Goal: Navigation & Orientation: Find specific page/section

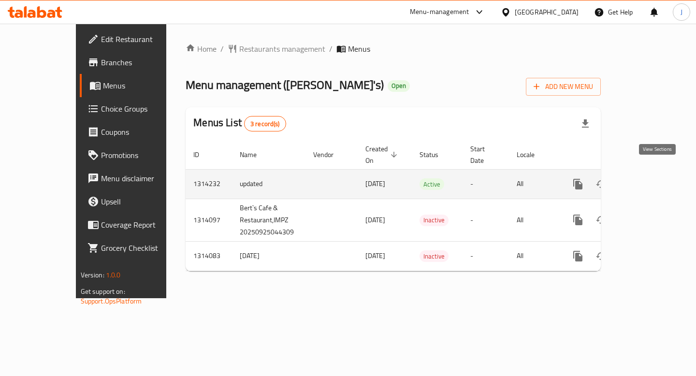
click at [654, 178] on icon "enhanced table" at bounding box center [648, 184] width 12 height 12
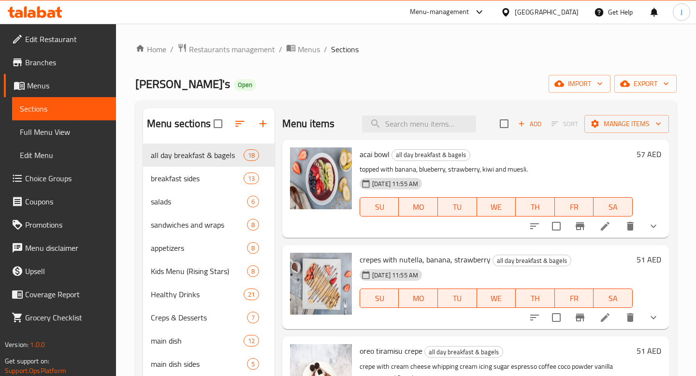
click at [649, 230] on icon "show more" at bounding box center [654, 227] width 12 height 12
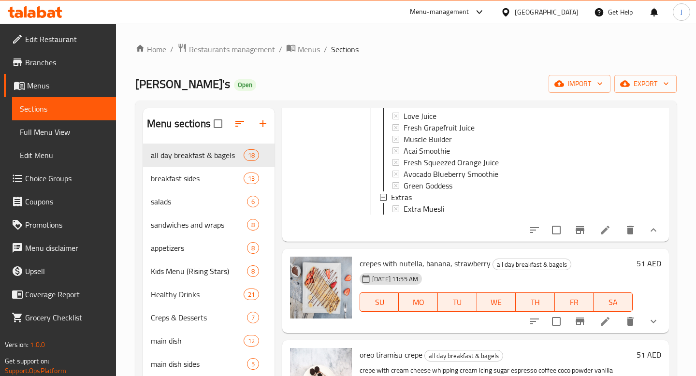
scroll to position [453, 0]
click at [660, 232] on button "show more" at bounding box center [653, 229] width 23 height 23
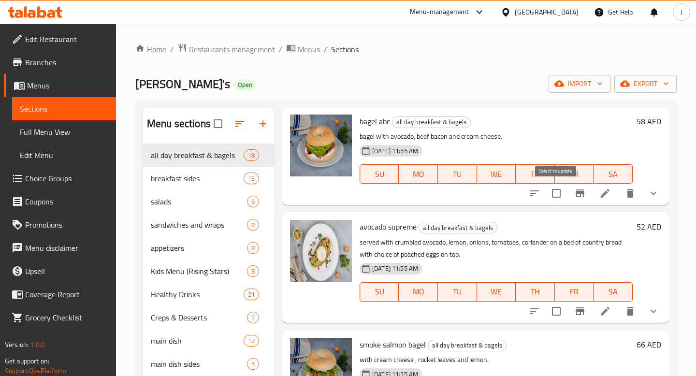
scroll to position [407, 0]
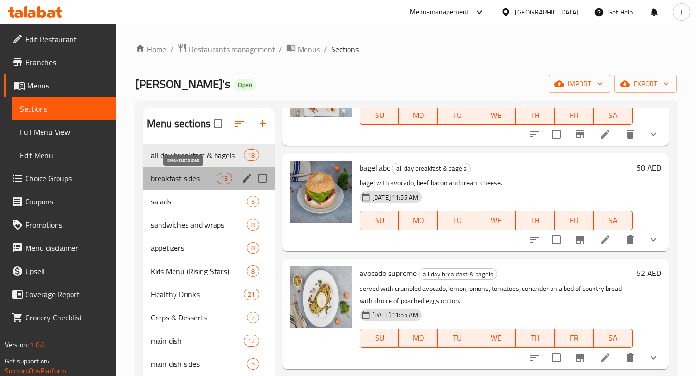
click at [206, 183] on span "breakfast sides" at bounding box center [184, 179] width 66 height 12
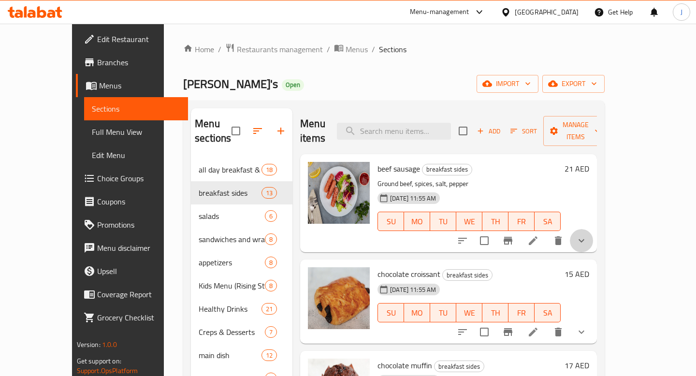
click at [593, 229] on button "show more" at bounding box center [581, 240] width 23 height 23
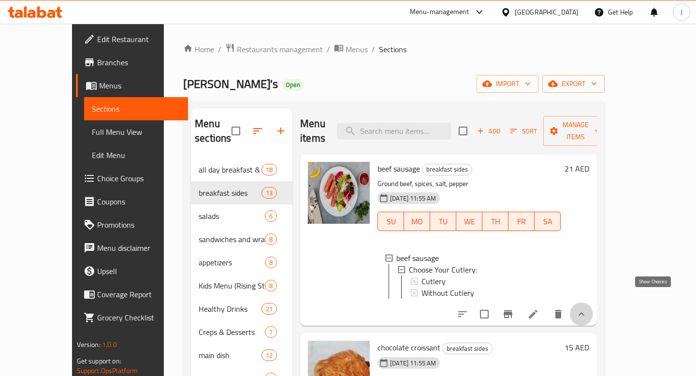
click at [588, 309] on icon "show more" at bounding box center [582, 315] width 12 height 12
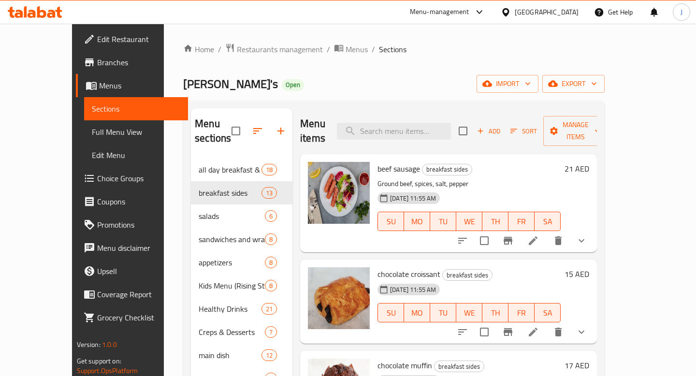
click at [585, 331] on icon "show more" at bounding box center [582, 332] width 6 height 3
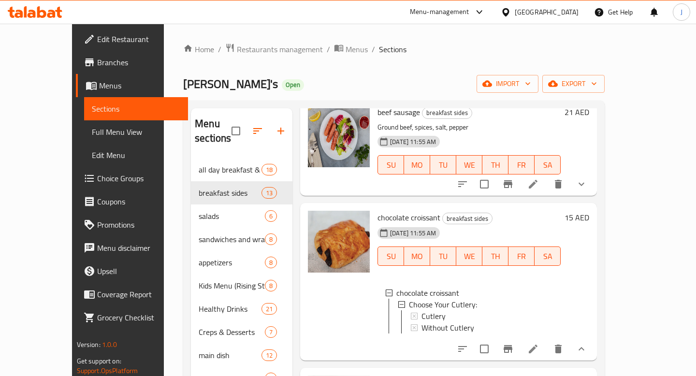
scroll to position [59, 0]
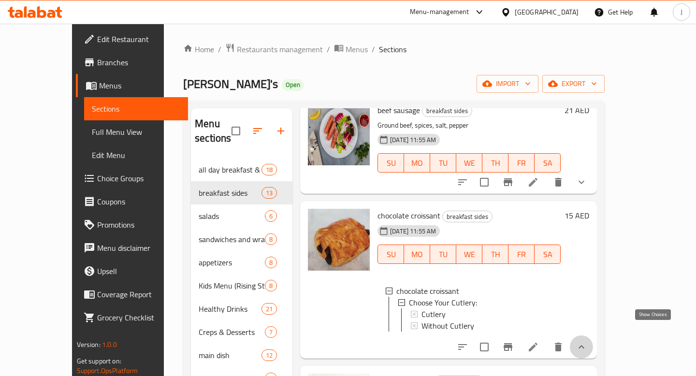
click at [588, 341] on icon "show more" at bounding box center [582, 347] width 12 height 12
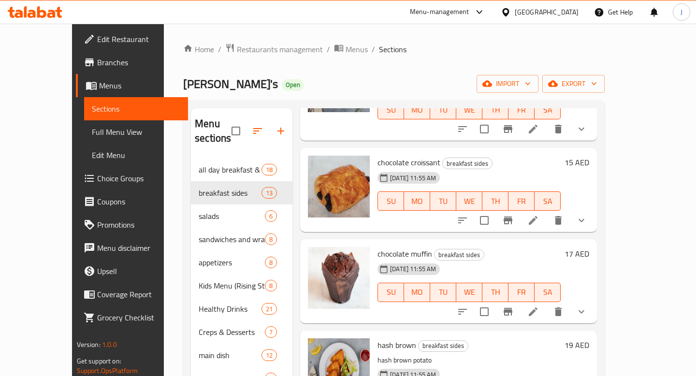
scroll to position [118, 0]
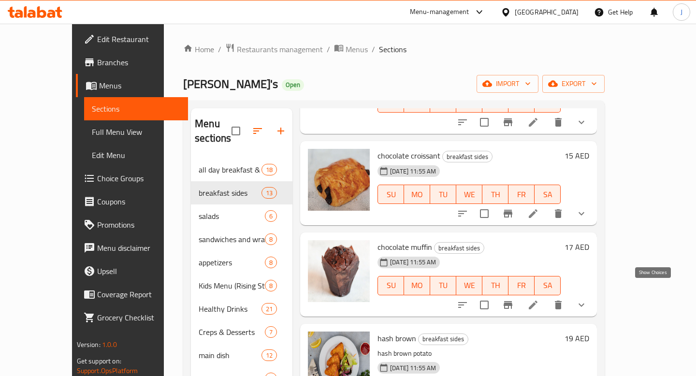
click at [588, 299] on icon "show more" at bounding box center [582, 305] width 12 height 12
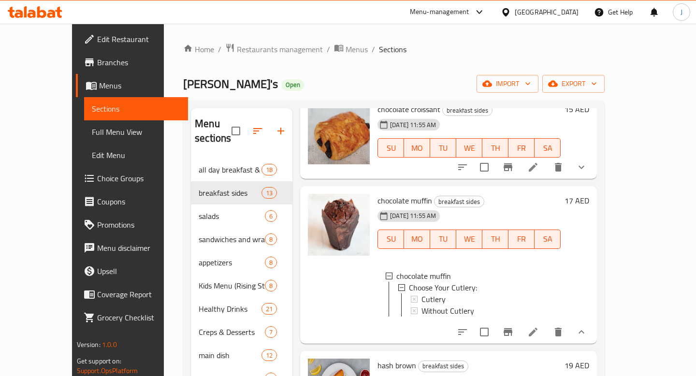
scroll to position [177, 0]
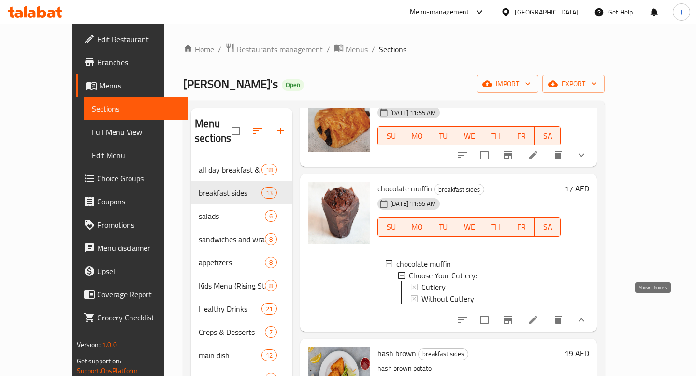
click at [588, 314] on icon "show more" at bounding box center [582, 320] width 12 height 12
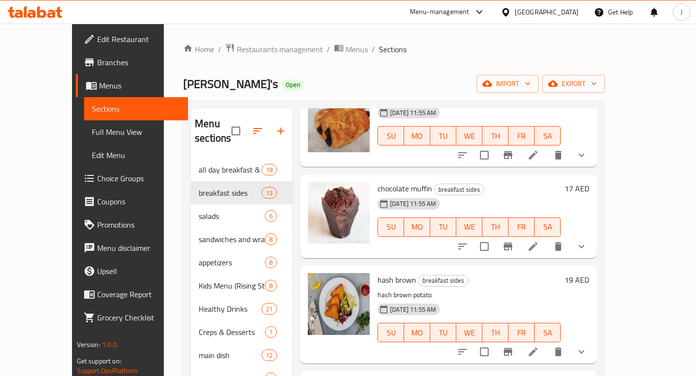
scroll to position [225, 0]
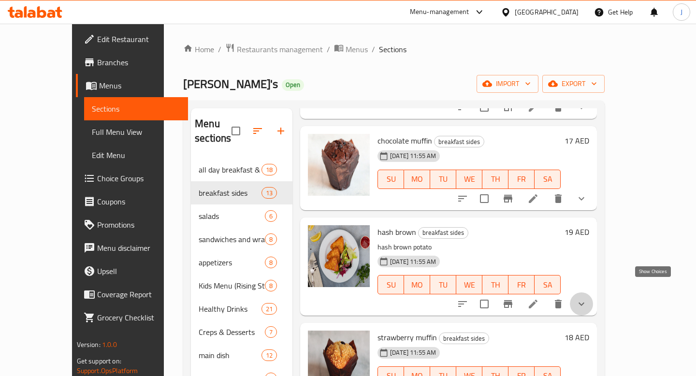
click at [588, 298] on icon "show more" at bounding box center [582, 304] width 12 height 12
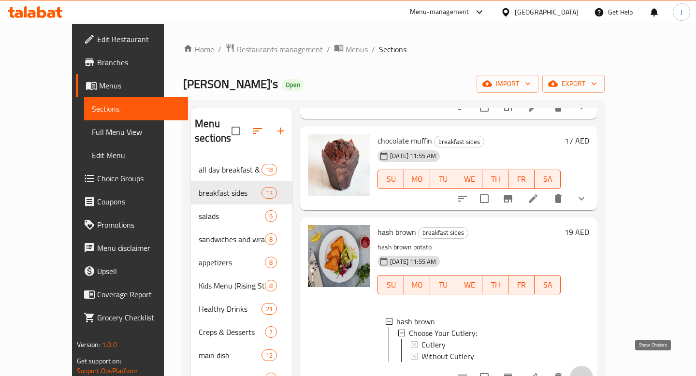
click at [588, 372] on icon "show more" at bounding box center [582, 378] width 12 height 12
